Goal: Task Accomplishment & Management: Manage account settings

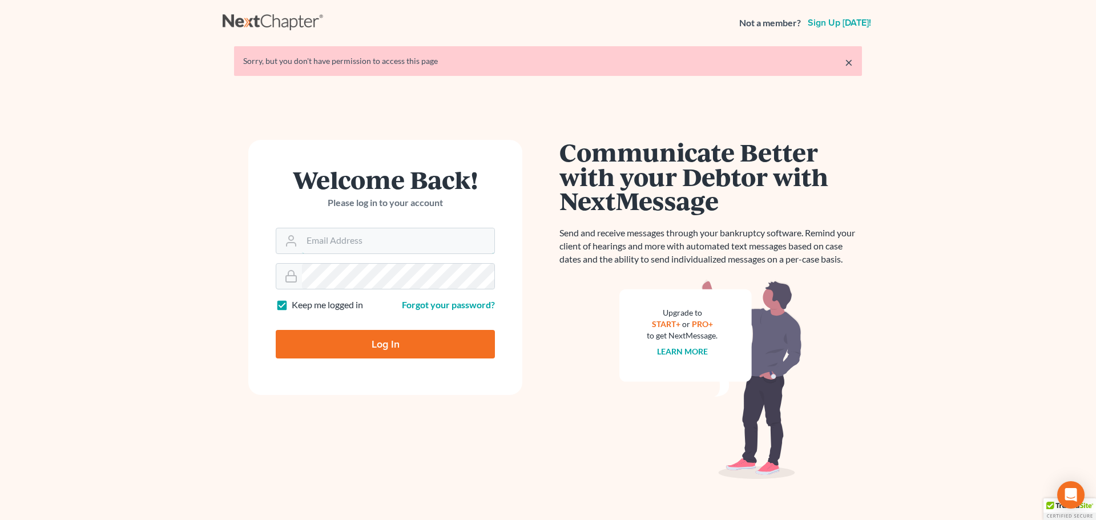
type input "[PERSON_NAME][EMAIL_ADDRESS][DOMAIN_NAME]"
click at [348, 337] on input "Log In" at bounding box center [385, 344] width 219 height 29
type input "Thinking..."
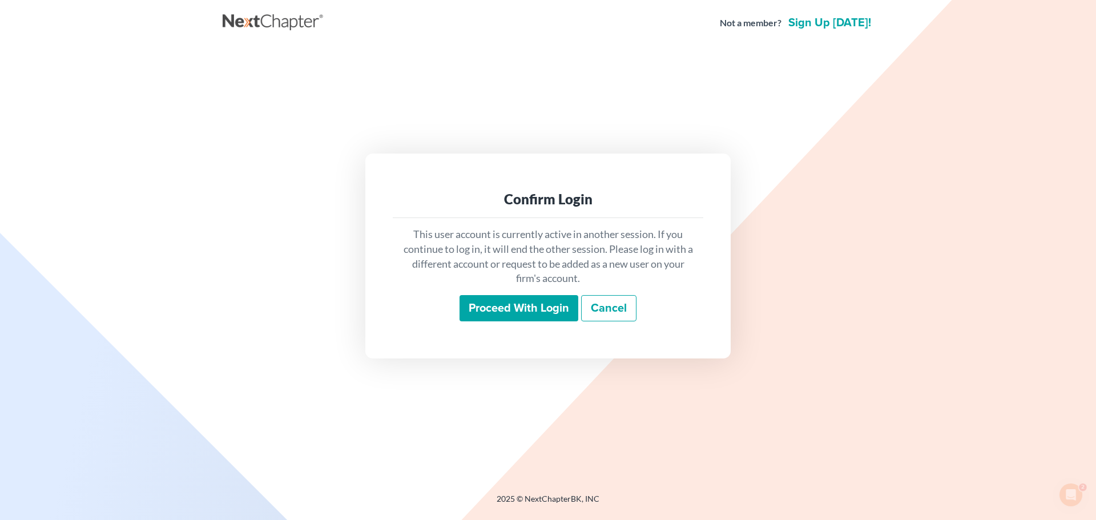
click at [548, 312] on input "Proceed with login" at bounding box center [518, 308] width 119 height 26
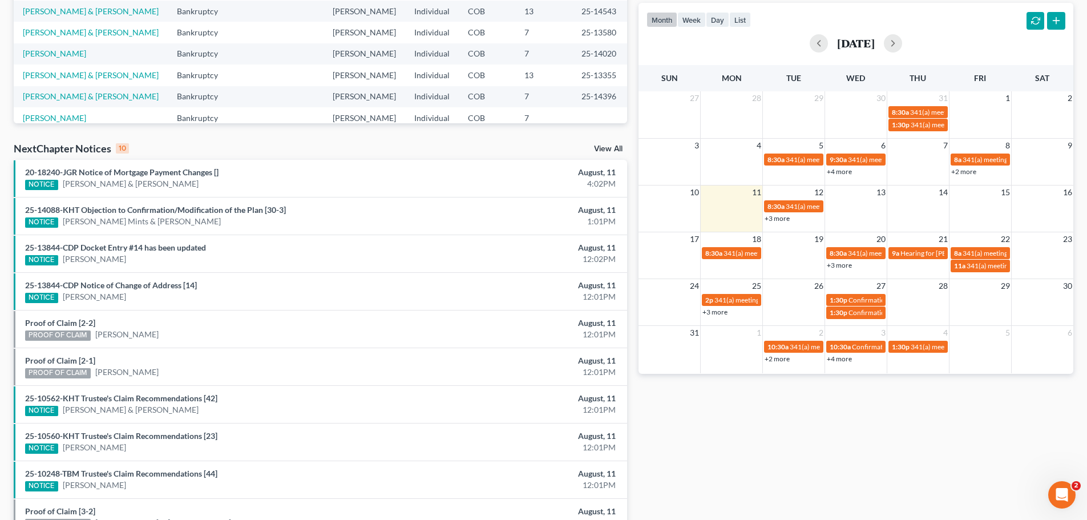
scroll to position [130, 0]
